Goal: Information Seeking & Learning: Learn about a topic

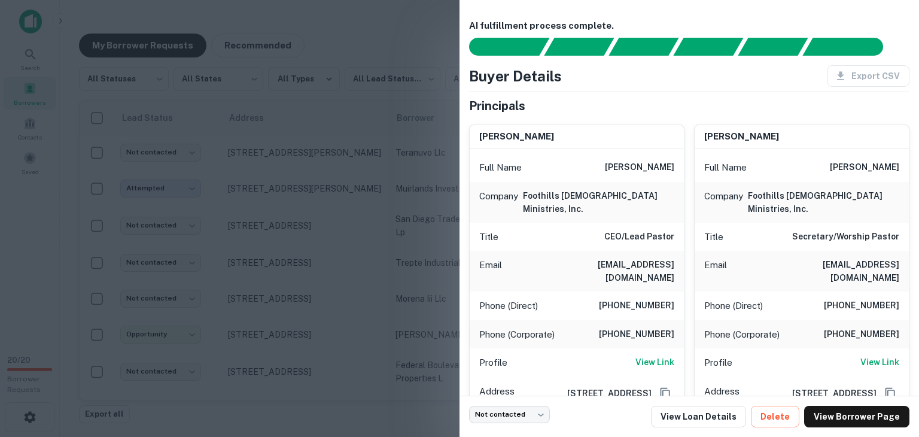
scroll to position [93, 0]
click at [289, 38] on div at bounding box center [459, 218] width 919 height 437
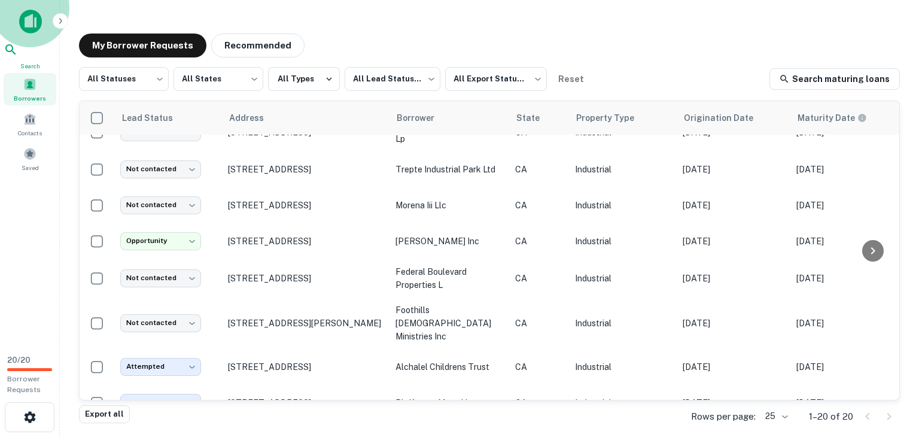
click at [18, 50] on icon at bounding box center [11, 49] width 14 height 14
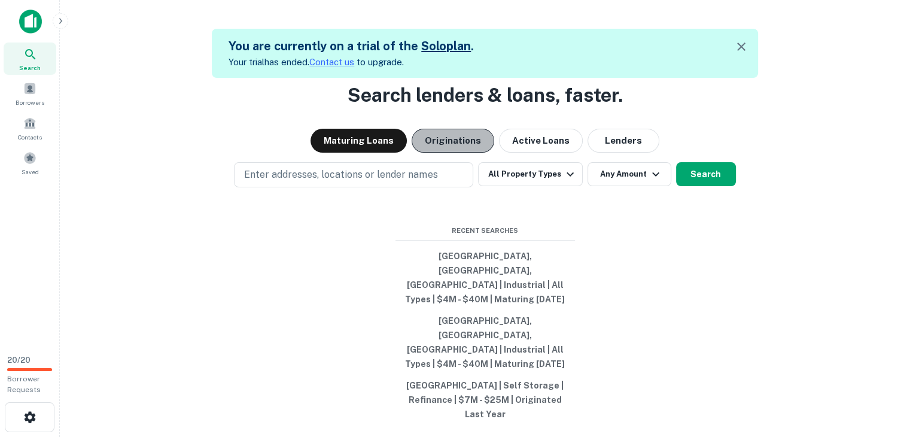
click at [467, 153] on button "Originations" at bounding box center [453, 141] width 83 height 24
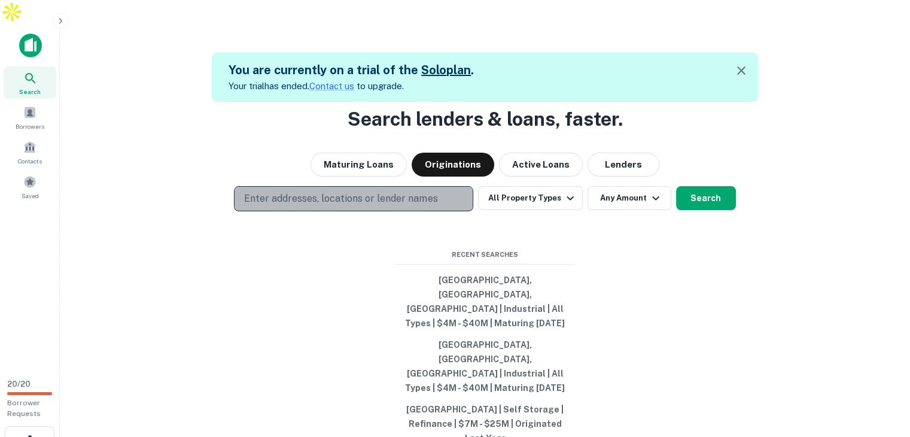
click at [412, 206] on p "Enter addresses, locations or lender names" at bounding box center [340, 198] width 193 height 14
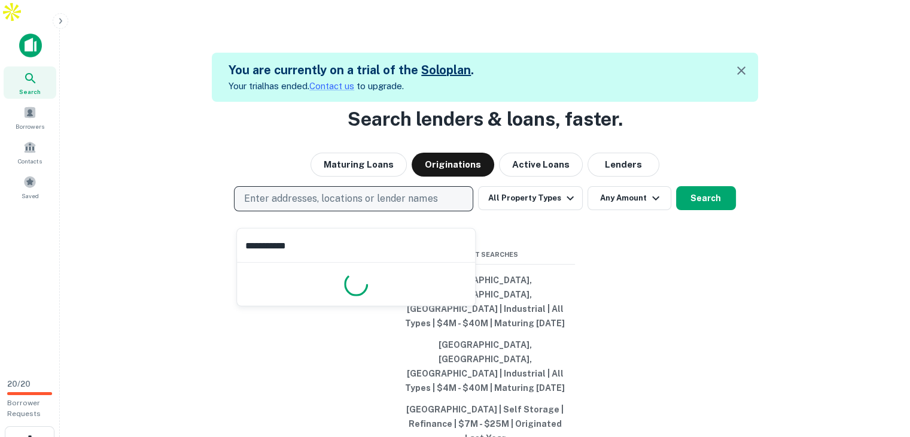
type input "**********"
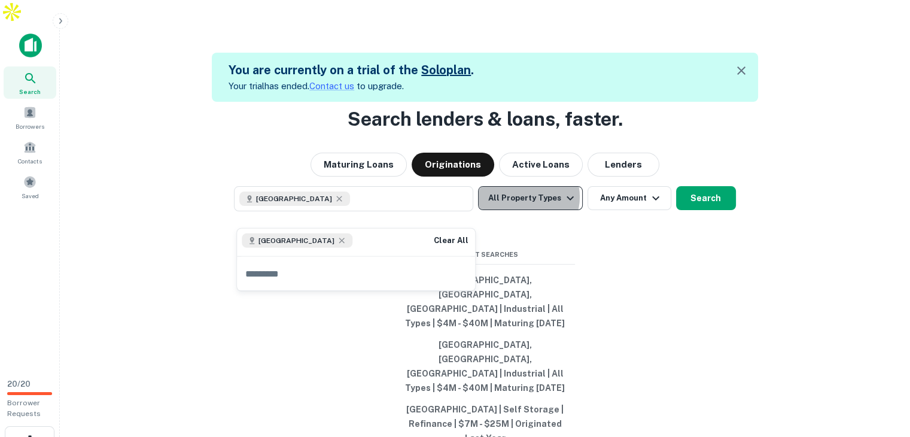
click at [529, 209] on button "All Property Types" at bounding box center [530, 198] width 104 height 24
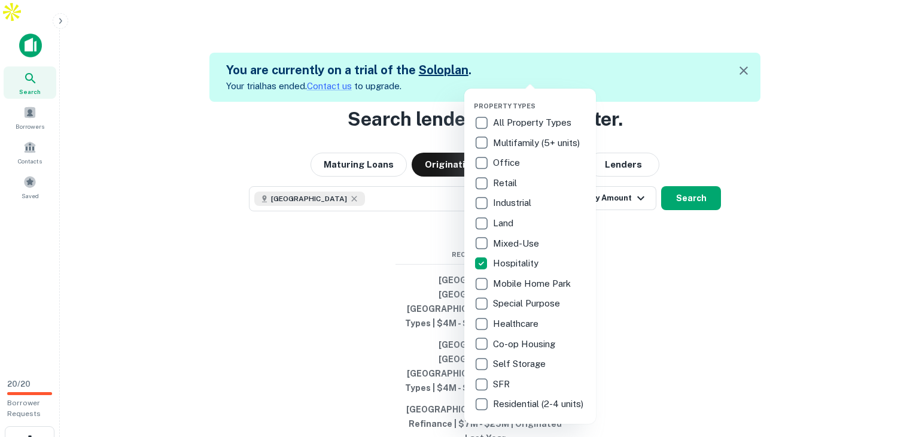
click at [440, 245] on div at bounding box center [459, 218] width 919 height 437
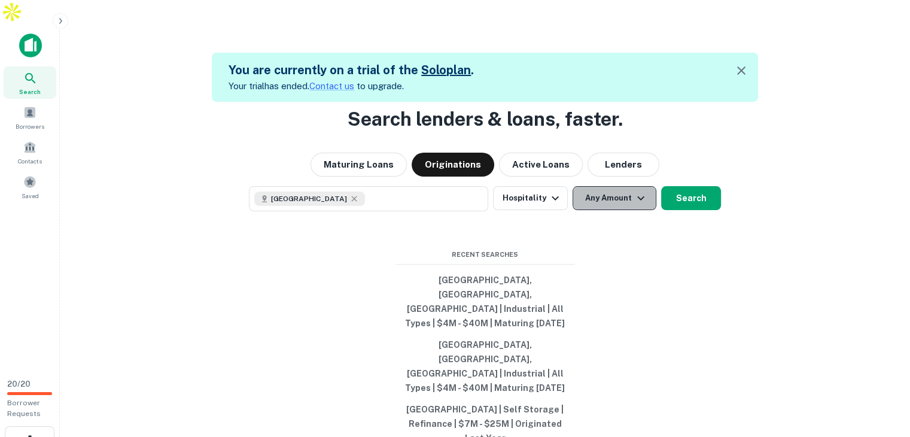
click at [598, 208] on button "Any Amount" at bounding box center [615, 198] width 84 height 24
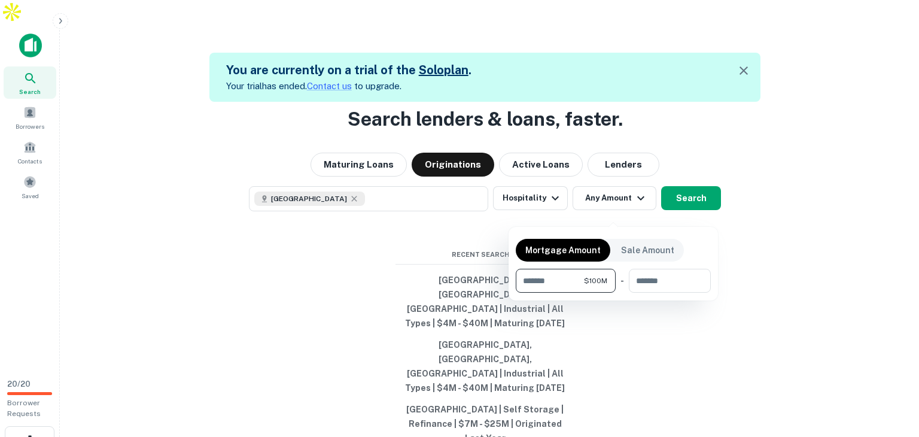
type input "*********"
click at [723, 253] on div at bounding box center [459, 218] width 919 height 437
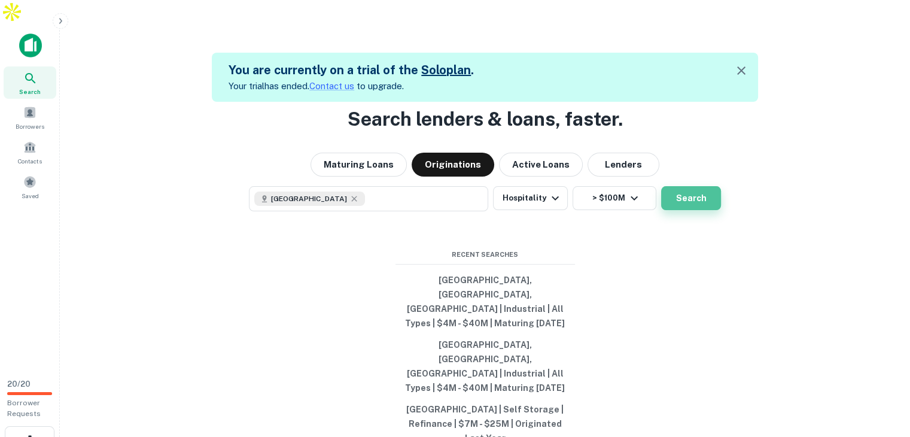
click at [696, 210] on button "Search" at bounding box center [691, 198] width 60 height 24
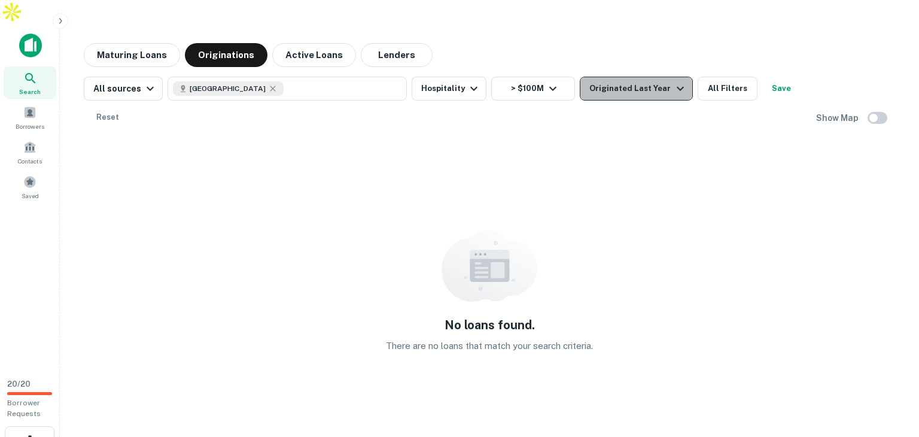
click at [660, 77] on button "Originated Last Year" at bounding box center [636, 89] width 112 height 24
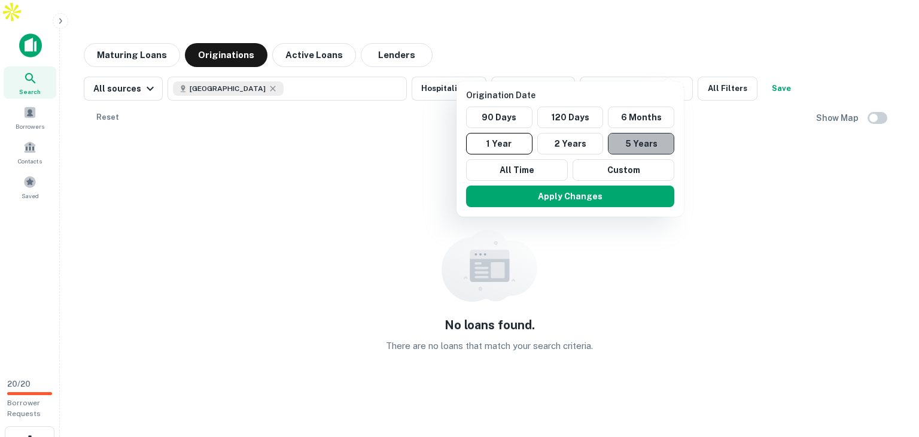
click at [619, 133] on button "5 Years" at bounding box center [641, 144] width 66 height 22
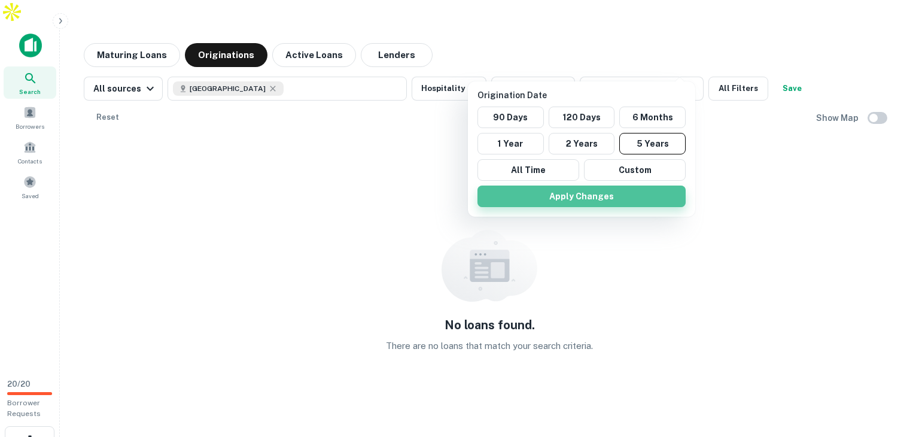
click at [607, 191] on button "Apply Changes" at bounding box center [581, 196] width 208 height 22
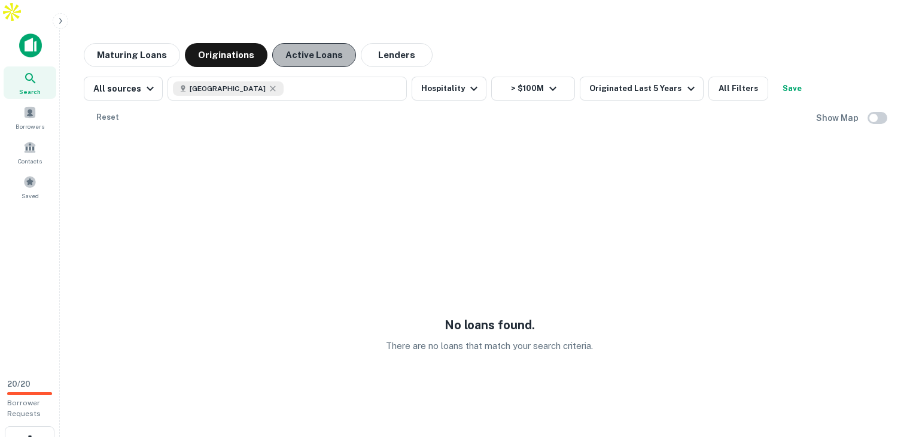
click at [310, 43] on button "Active Loans" at bounding box center [314, 55] width 84 height 24
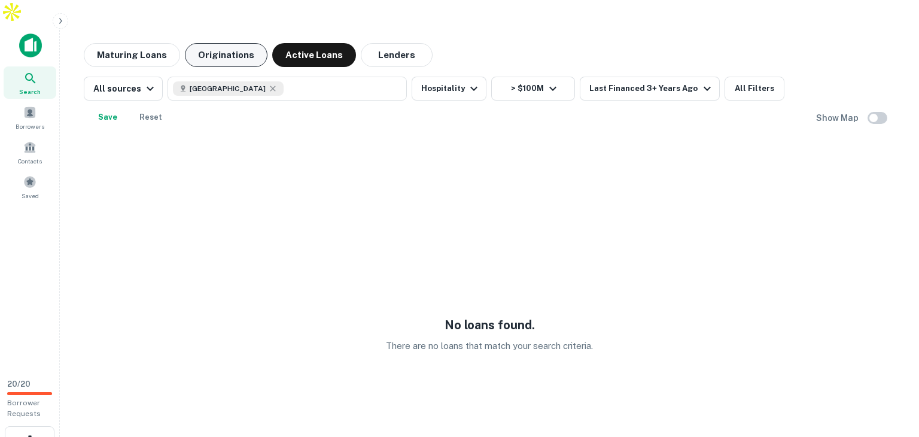
click at [246, 43] on button "Originations" at bounding box center [226, 55] width 83 height 24
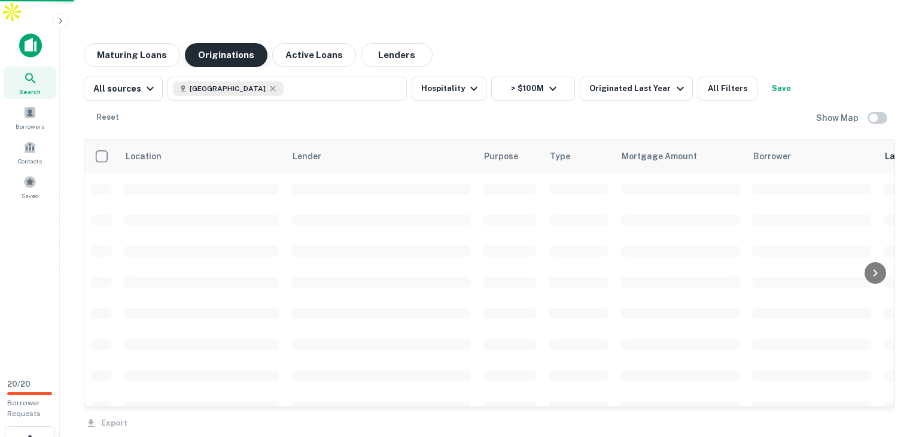
scroll to position [93, 0]
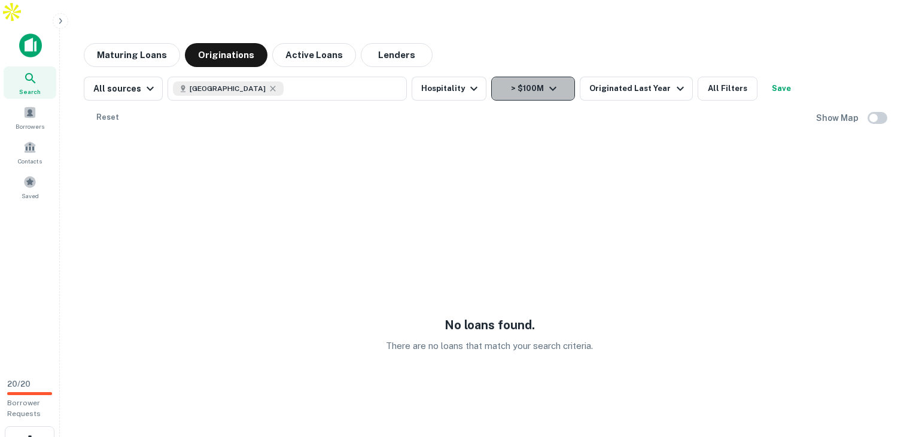
click at [553, 77] on button "> $100M" at bounding box center [533, 89] width 84 height 24
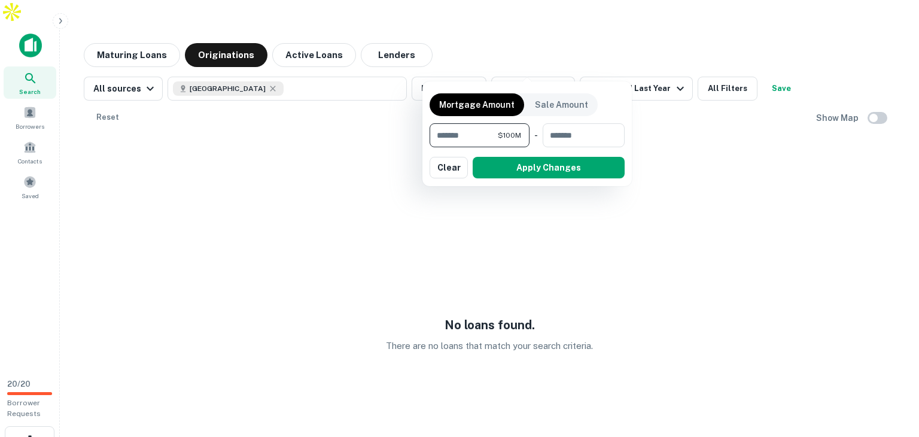
click at [478, 136] on input "*********" at bounding box center [464, 135] width 68 height 24
type input "********"
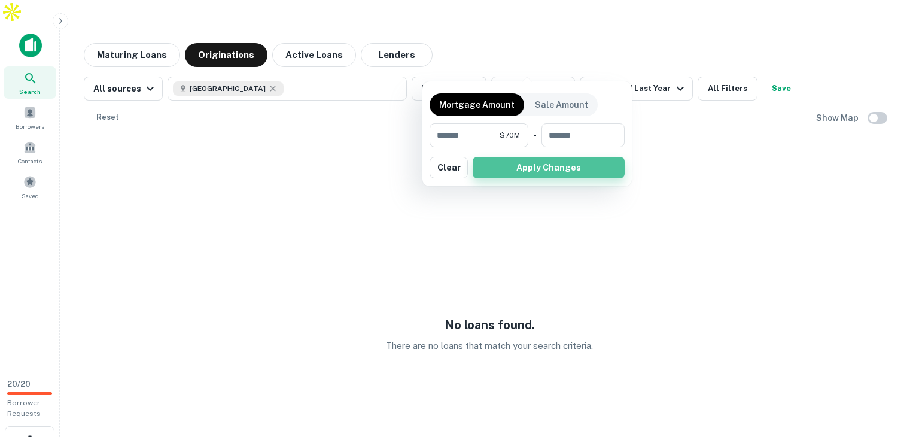
click at [506, 171] on button "Apply Changes" at bounding box center [549, 168] width 152 height 22
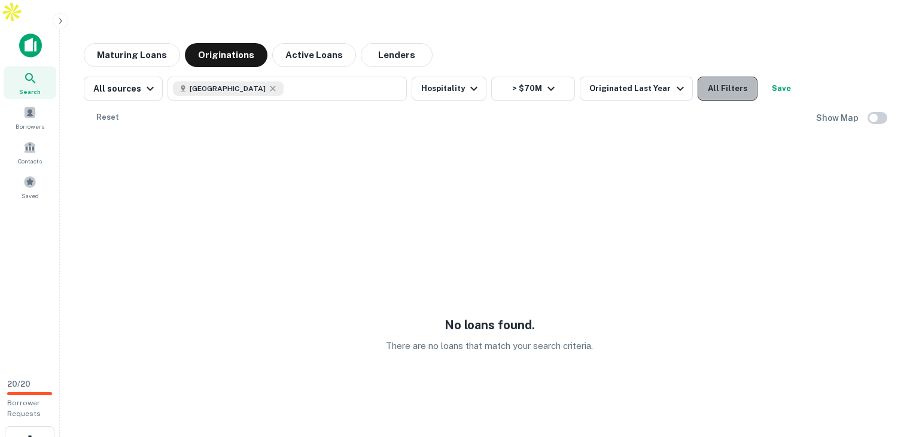
click at [698, 77] on button "All Filters" at bounding box center [728, 89] width 60 height 24
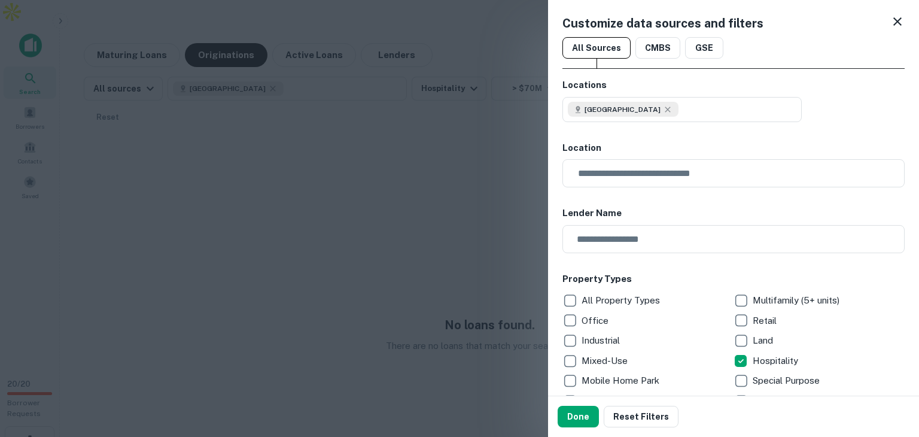
click at [322, 87] on div at bounding box center [459, 218] width 919 height 437
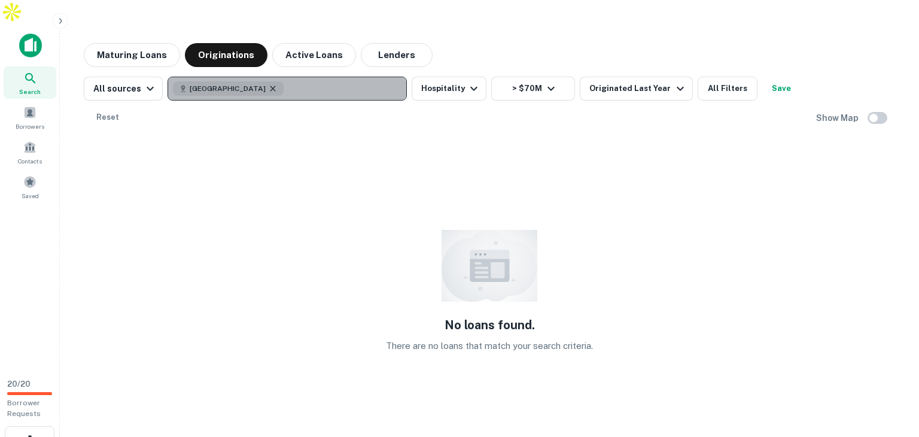
click at [268, 84] on icon "button" at bounding box center [273, 89] width 10 height 10
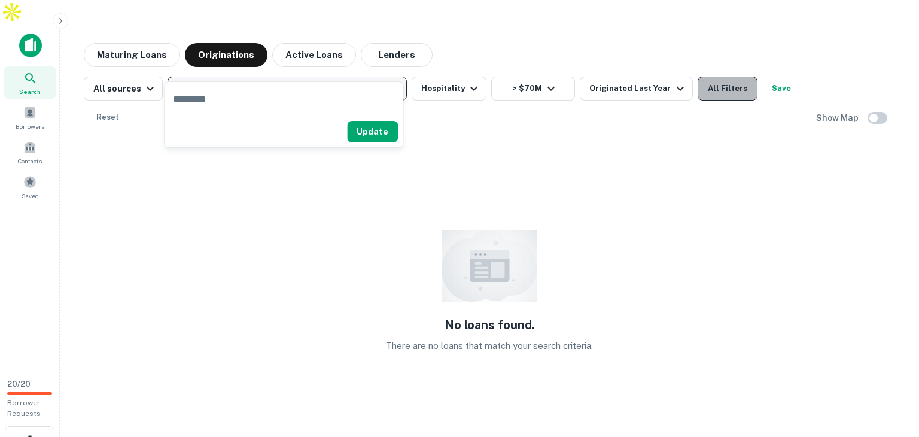
click at [707, 77] on button "All Filters" at bounding box center [728, 89] width 60 height 24
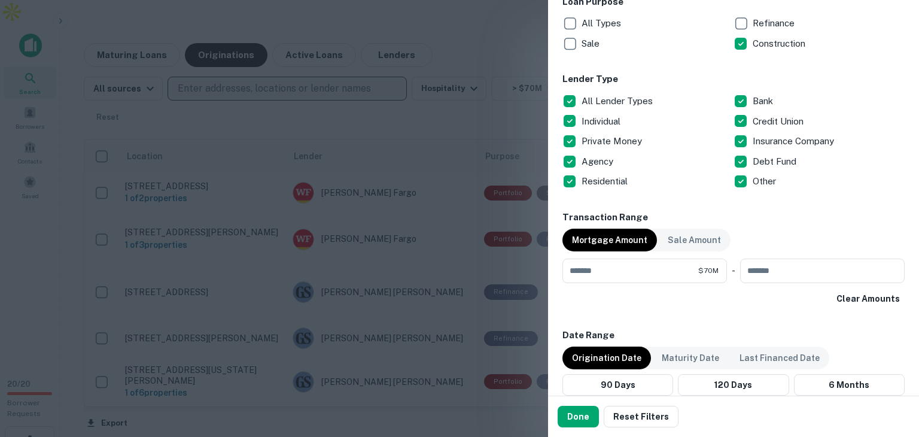
scroll to position [476, 0]
click at [599, 269] on input "********" at bounding box center [630, 270] width 136 height 24
type input "*********"
click at [583, 422] on button "Done" at bounding box center [578, 417] width 41 height 22
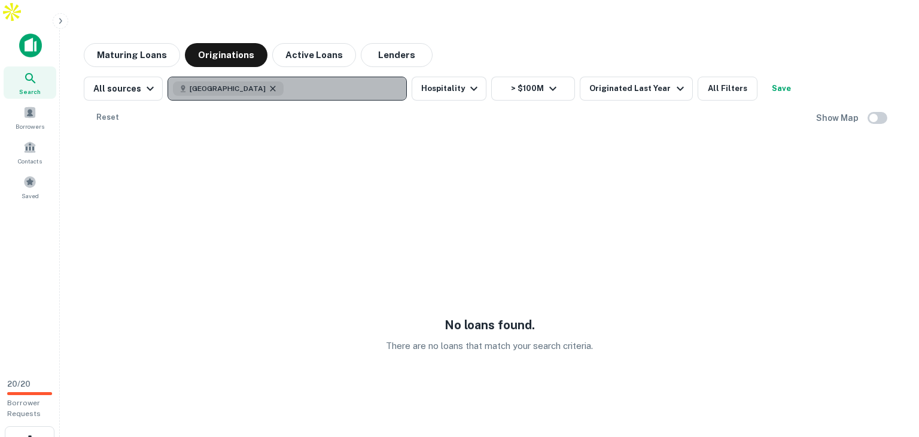
click at [268, 84] on icon "button" at bounding box center [273, 89] width 10 height 10
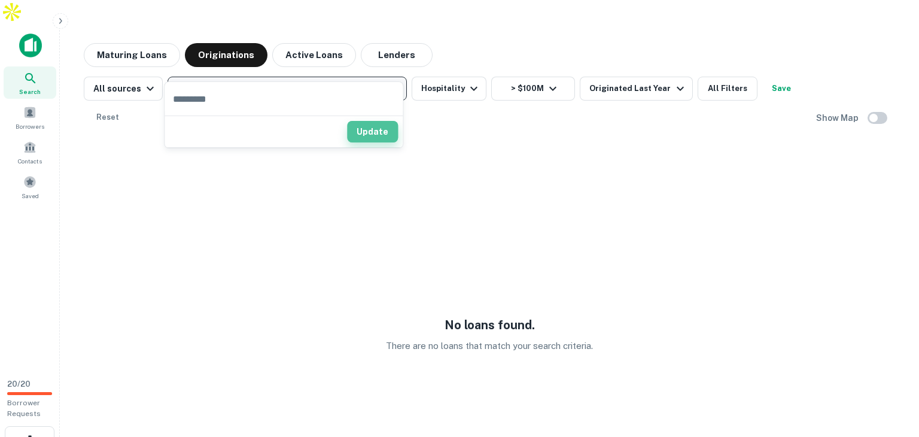
click at [366, 140] on button "Update" at bounding box center [372, 132] width 51 height 22
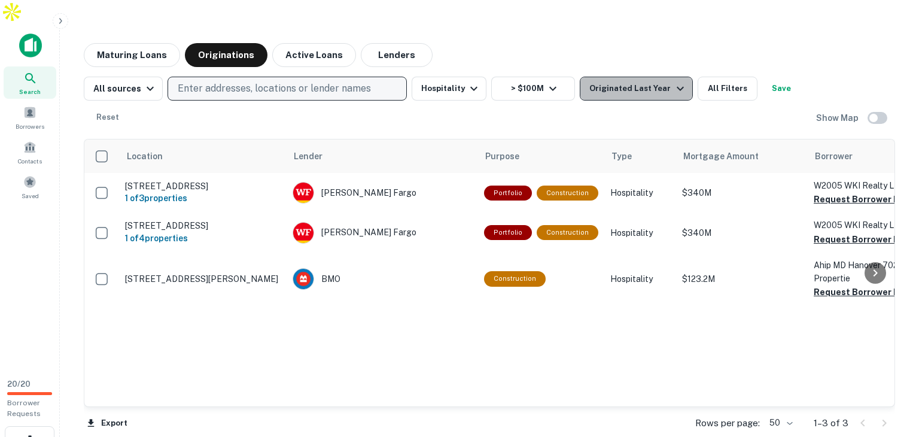
click at [648, 77] on button "Originated Last Year" at bounding box center [636, 89] width 112 height 24
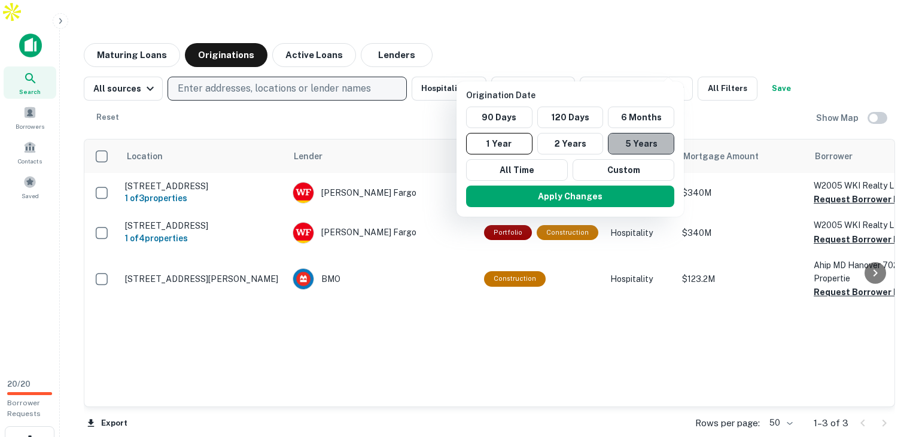
click at [618, 142] on button "5 Years" at bounding box center [641, 144] width 66 height 22
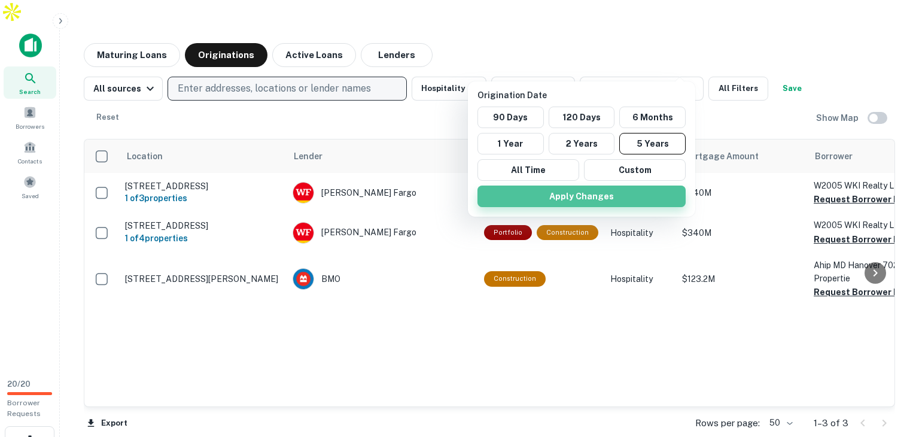
click at [601, 190] on button "Apply Changes" at bounding box center [581, 196] width 208 height 22
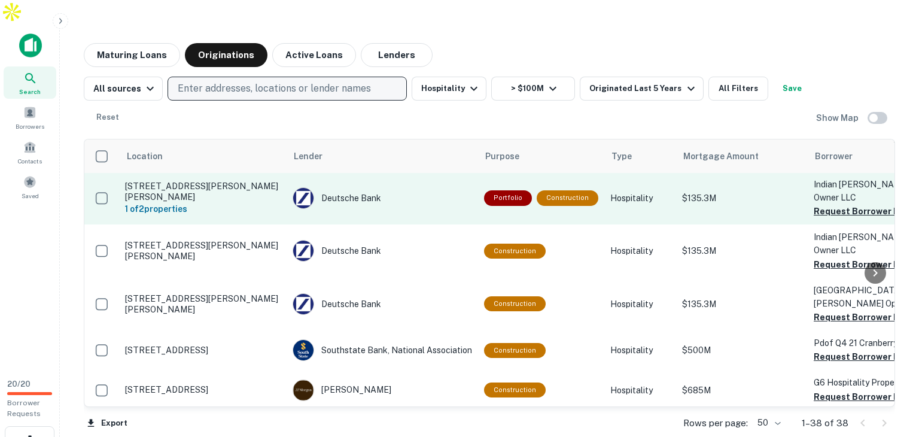
scroll to position [1090, 0]
